Goal: Contribute content

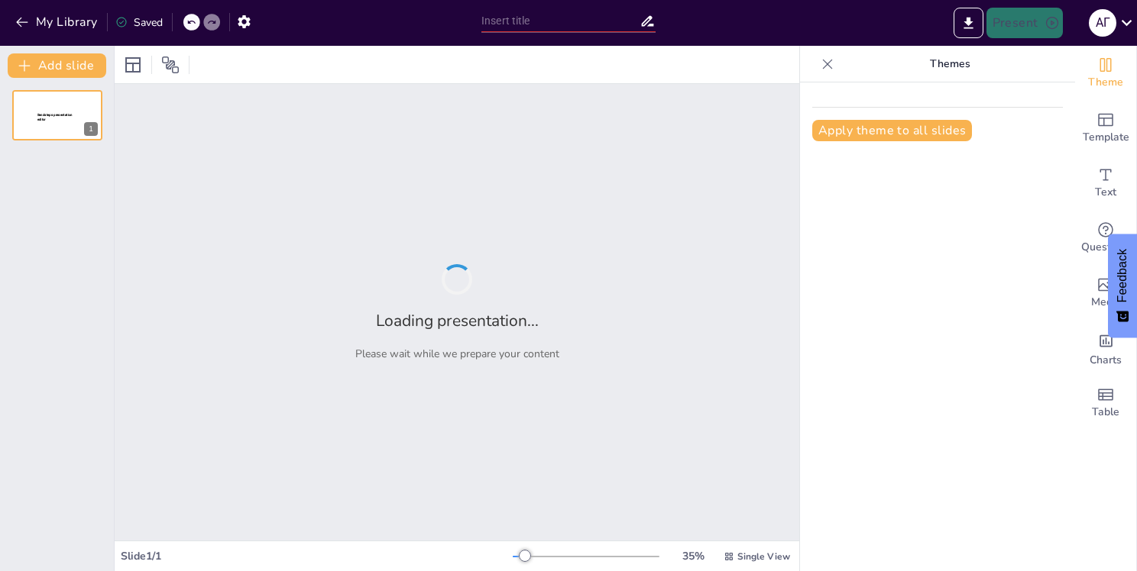
type input "Уголовная и административная ответственность за повреждение культурного наследи…"
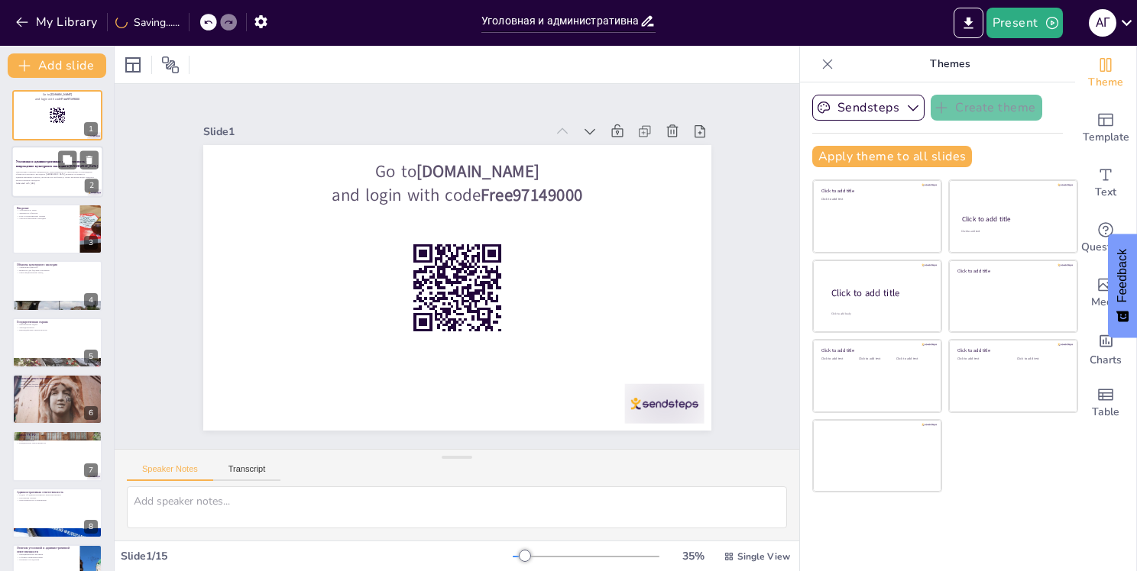
click at [40, 160] on strong "Уголовная и административная ответственность за повреждение культурного наследи…" at bounding box center [57, 164] width 82 height 8
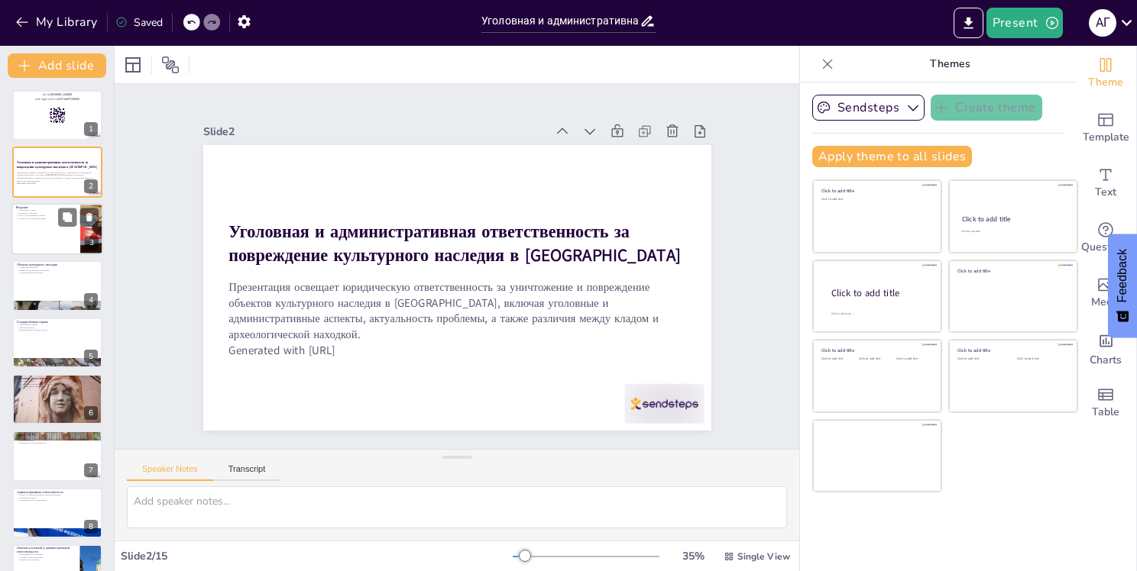
checkbox input "true"
click at [37, 247] on div at bounding box center [57, 229] width 92 height 52
type textarea "Loremipsumdo sita consectetur a elitsedd eiusm temporinc, utlaboree d magnaaliq…"
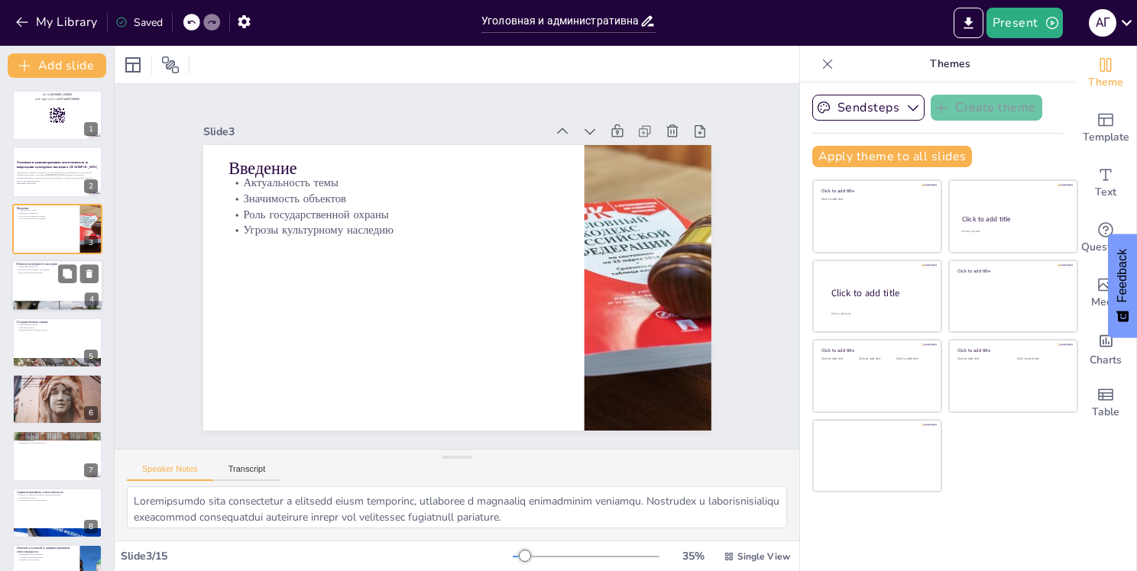
checkbox input "true"
click at [42, 272] on p "Многонациональный народ" at bounding box center [57, 273] width 83 height 3
type textarea "Объекты культурного наследия имеют уникальную ценность, которая делает их важны…"
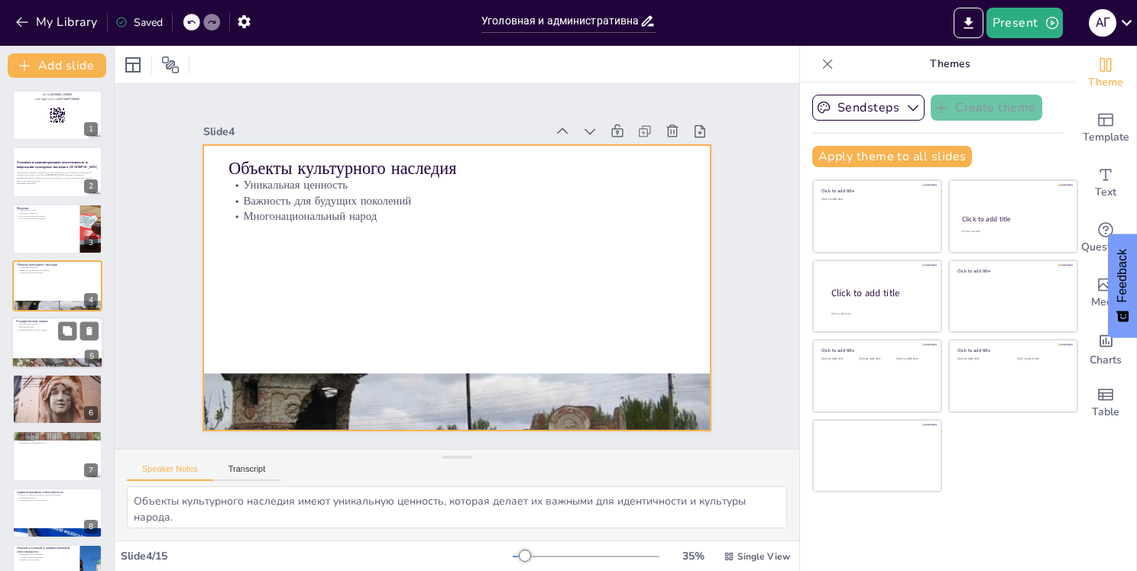
checkbox input "true"
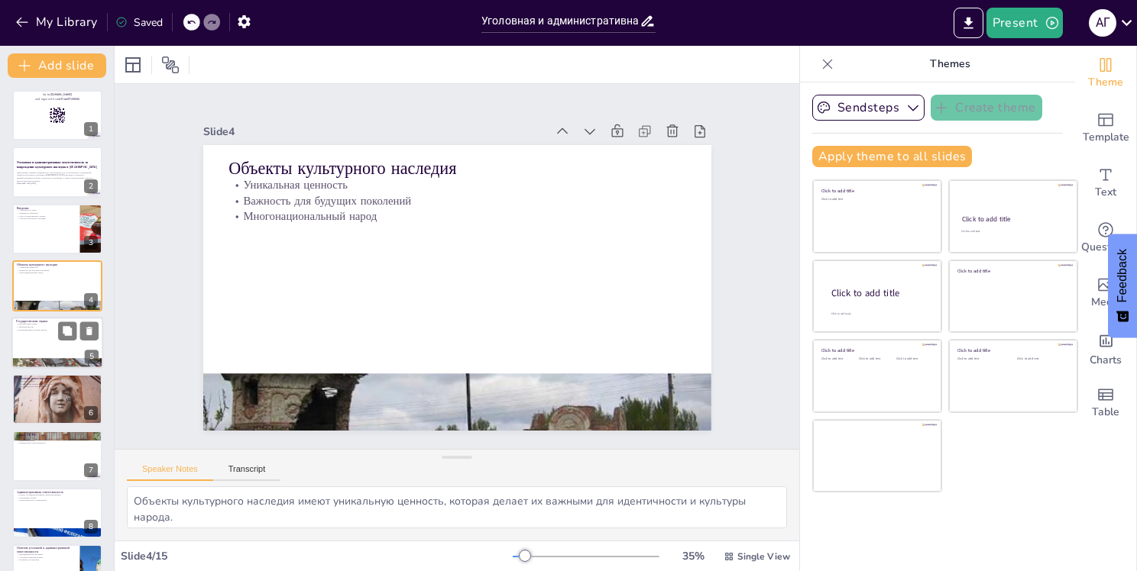
click at [55, 356] on div at bounding box center [57, 343] width 92 height 52
type textarea "Государственная охрана объектов культурного наследия является приоритетной зада…"
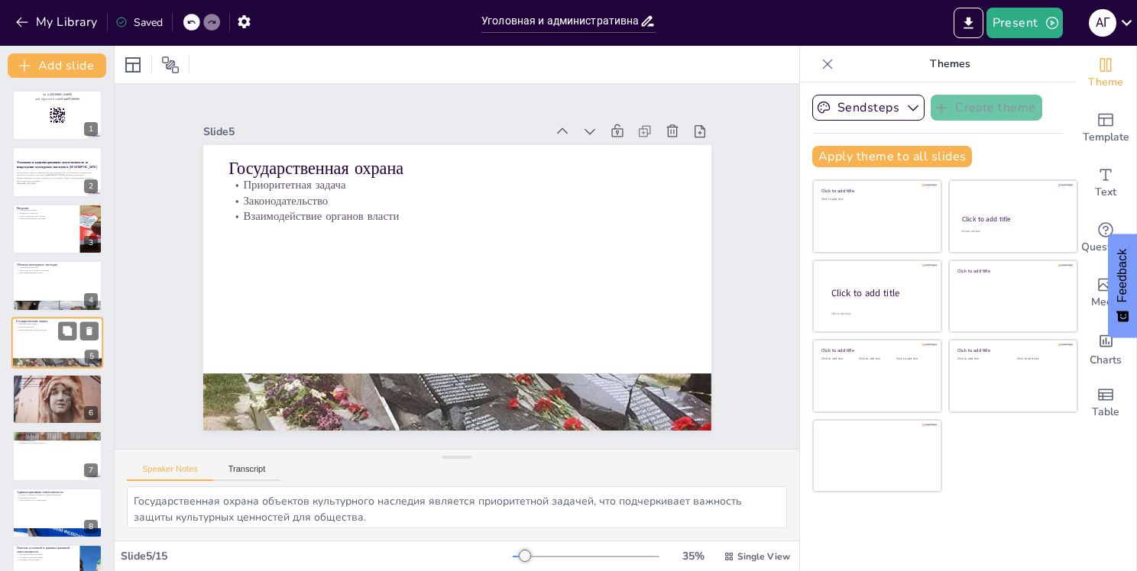
scroll to position [18, 0]
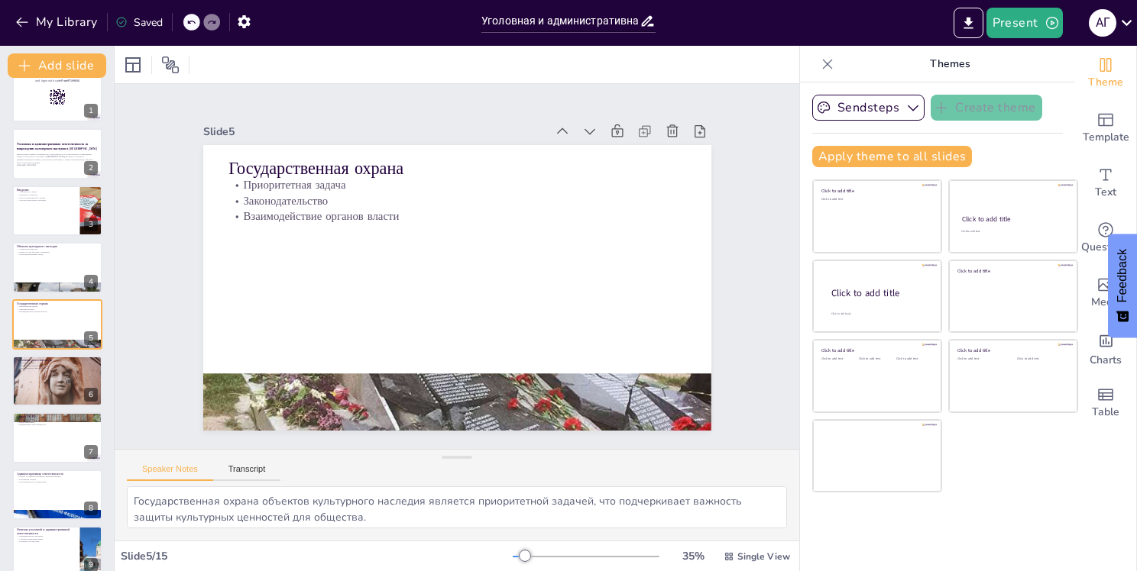
click at [49, 407] on div "Go to [DOMAIN_NAME] and login with code Free97149000 1 Уголовная и администрати…" at bounding box center [57, 495] width 114 height 846
checkbox input "true"
click at [53, 418] on p "Основные статьи" at bounding box center [57, 419] width 83 height 3
type textarea "Основные статьи УК РФ, касающиеся уничтожения объектов культурного наследия, оп…"
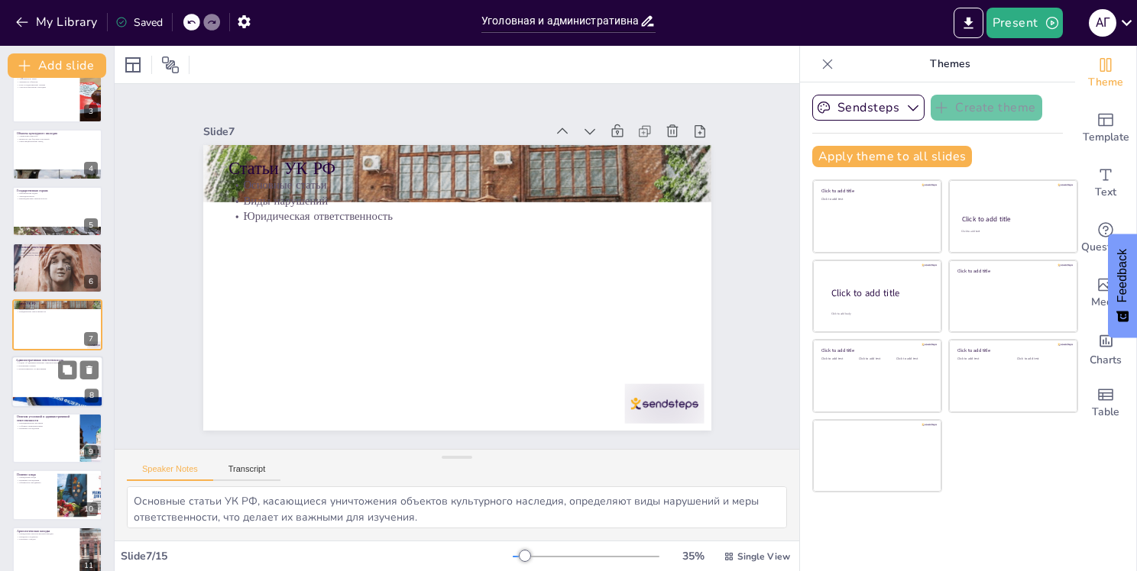
checkbox input "true"
click at [57, 358] on p "Административная ответственность" at bounding box center [57, 360] width 83 height 5
type textarea "Кодекс об административных правонарушениях РФ определяет административную ответ…"
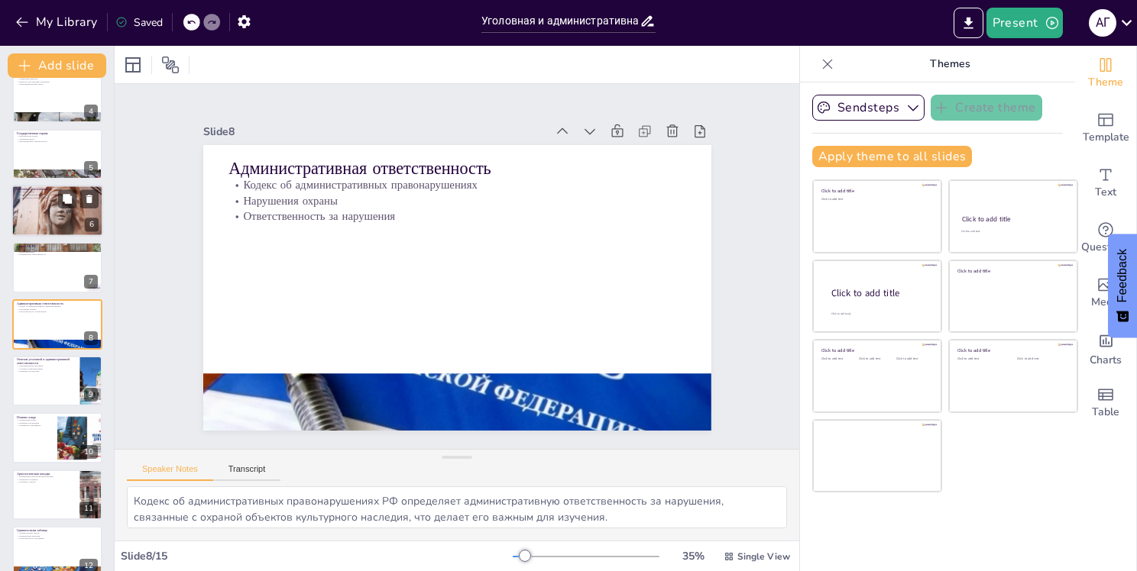
checkbox input "true"
click at [50, 225] on div at bounding box center [57, 210] width 92 height 69
type textarea "Уголовный кодекс РФ определяет ответственность за преступления против объектов …"
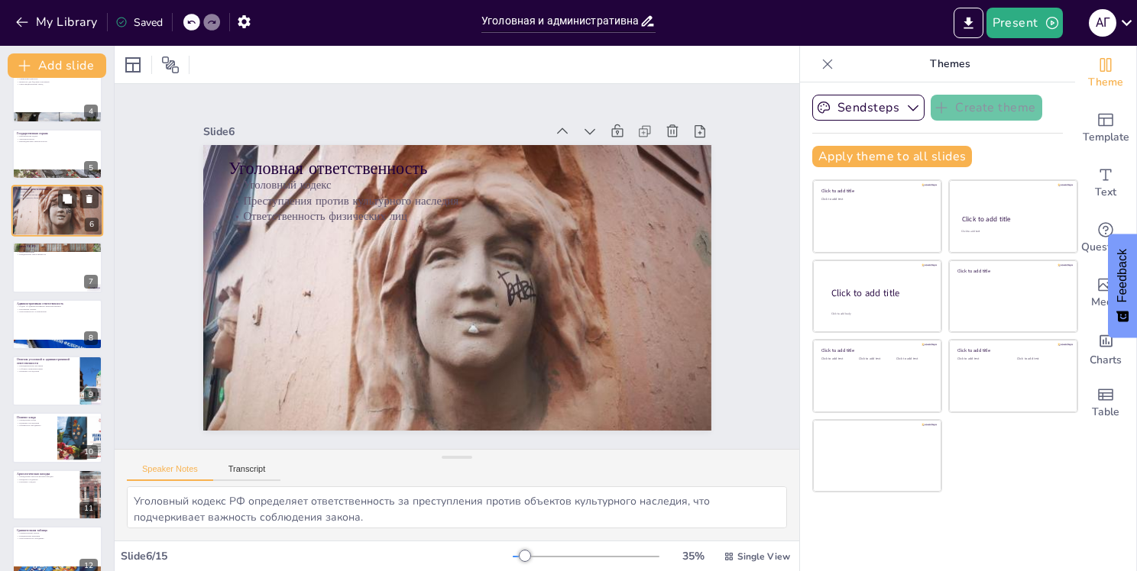
scroll to position [75, 0]
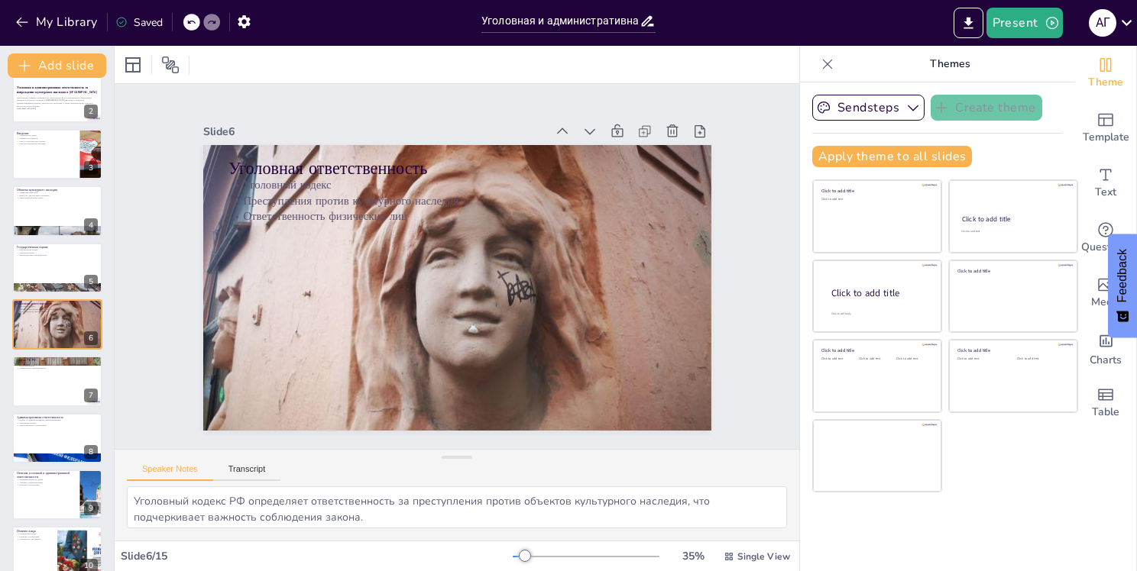
click at [47, 352] on div "Go to [DOMAIN_NAME] and login with code Free97149000 1 Уголовная и администрати…" at bounding box center [57, 438] width 114 height 846
checkbox input "true"
click at [52, 360] on p "Статьи УК РФ" at bounding box center [57, 360] width 83 height 5
type textarea "Основные статьи УК РФ, касающиеся уничтожения объектов культурного наследия, оп…"
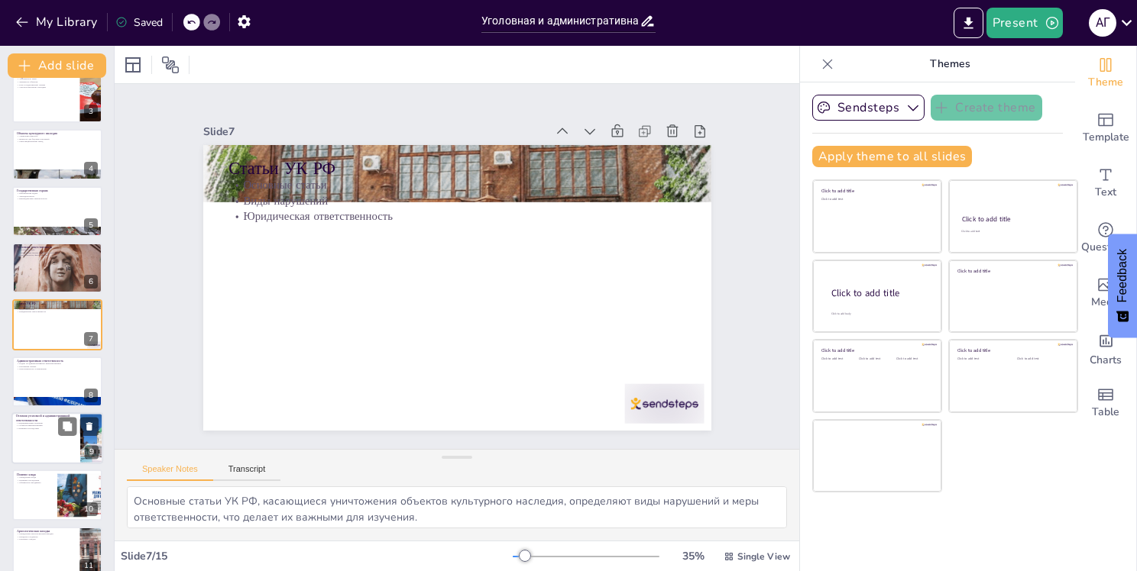
checkbox input "true"
click at [34, 427] on p "Правовые последствия" at bounding box center [46, 428] width 60 height 3
type textarea "Принципиальные различия между уголовной и административной ответственностью под…"
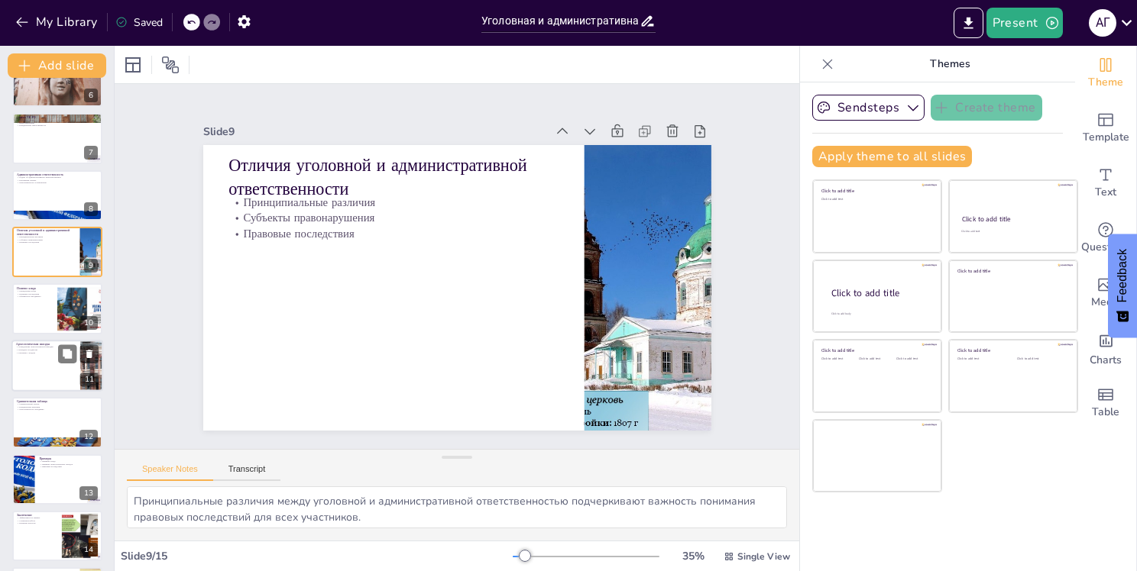
scroll to position [321, 0]
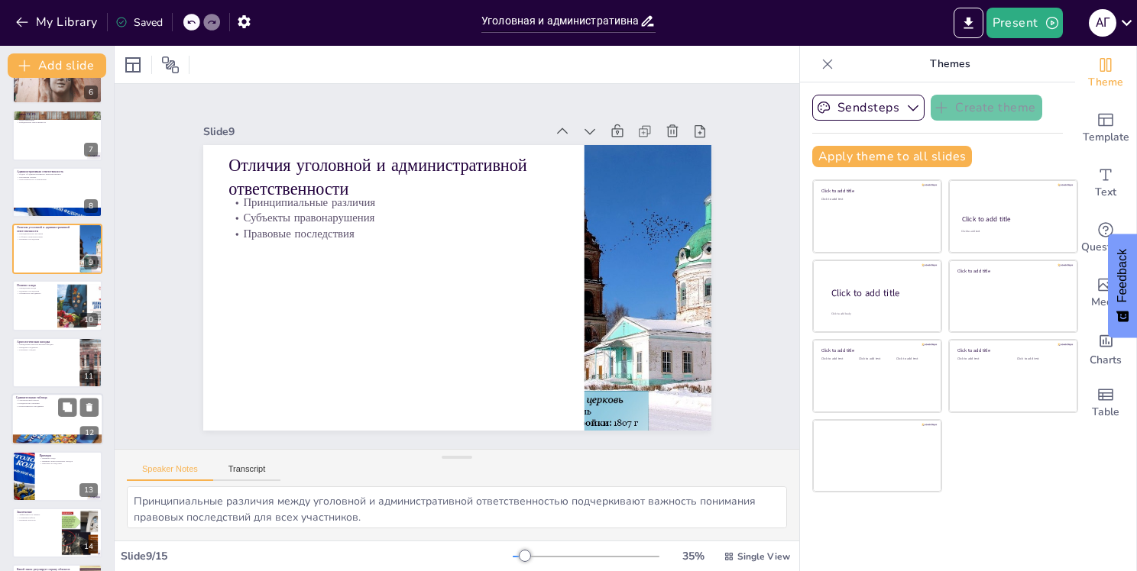
checkbox input "true"
click at [36, 425] on div at bounding box center [57, 419] width 92 height 52
type textarea "Сравнительный анализ между кладом и археологической находкой позволяет лучше по…"
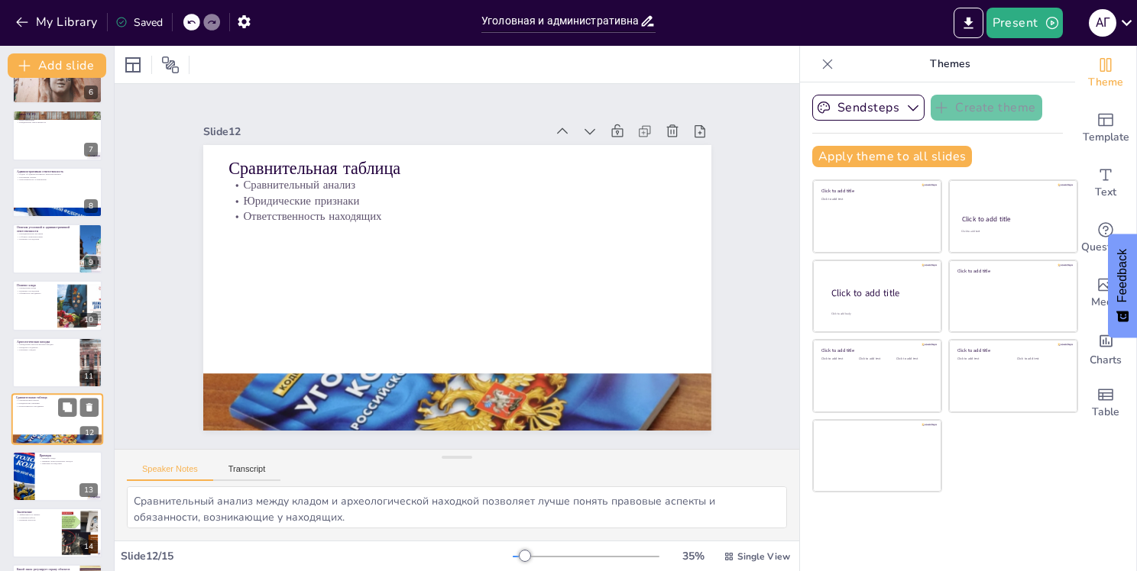
scroll to position [377, 0]
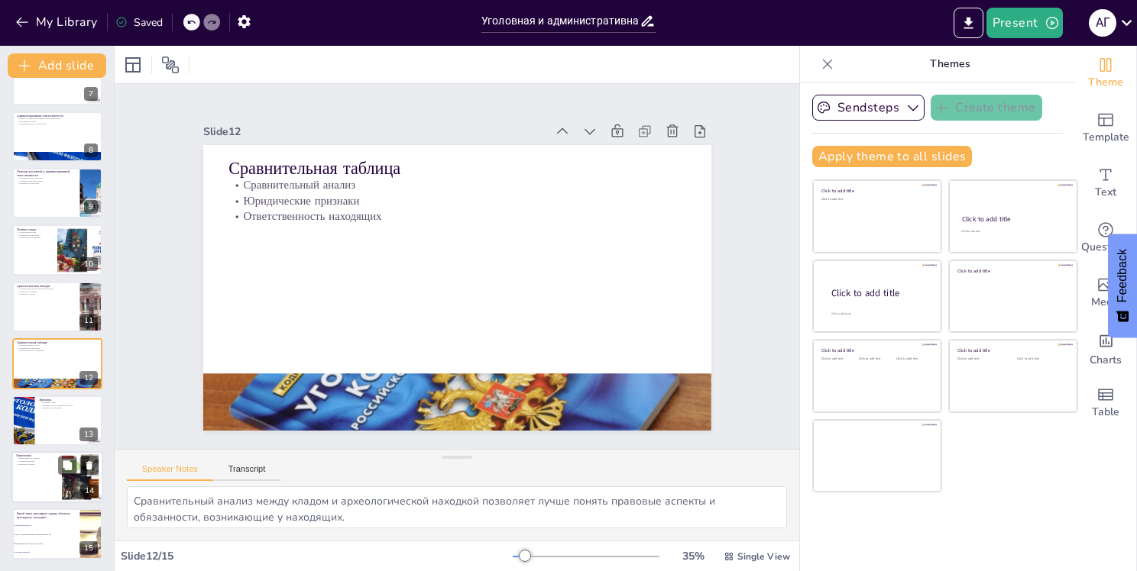
checkbox input "true"
click at [43, 472] on div at bounding box center [57, 477] width 92 height 52
type textarea "Эффективность защиты объектов культурного наследия зависит от множества факторо…"
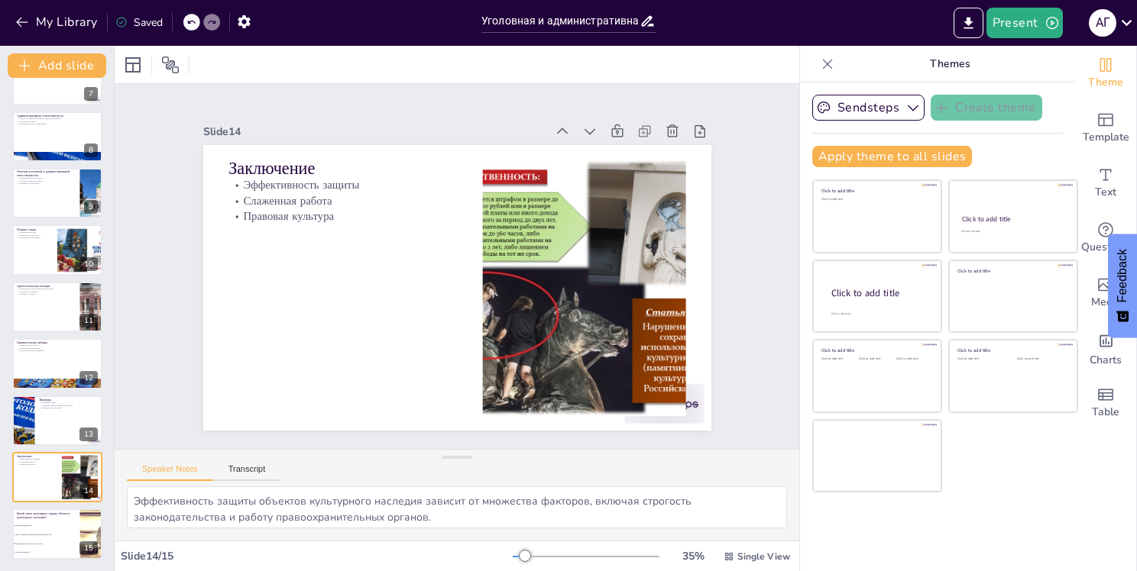
checkbox input "true"
